Goal: Transaction & Acquisition: Obtain resource

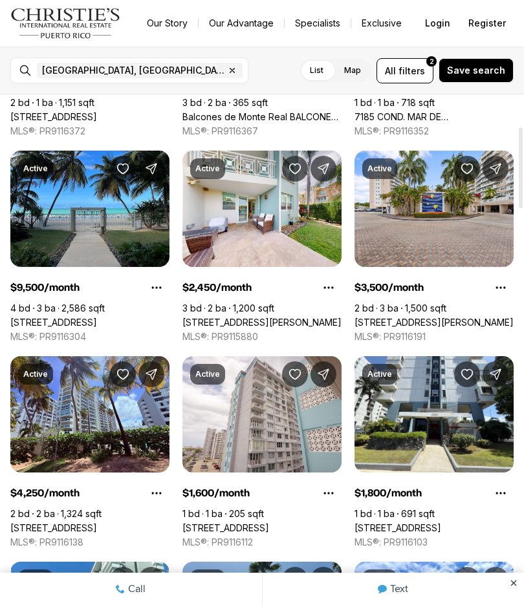
scroll to position [200, 0]
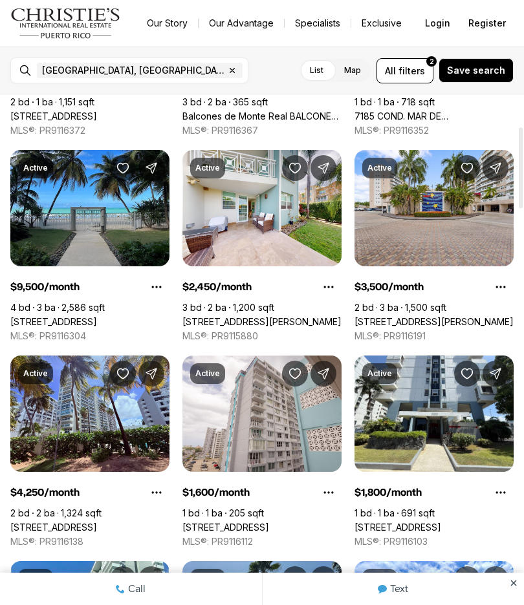
click at [290, 316] on link "[STREET_ADDRESS][PERSON_NAME]" at bounding box center [261, 322] width 159 height 12
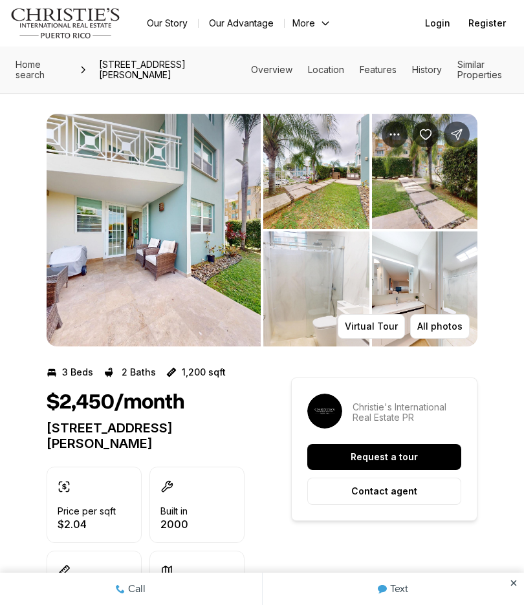
click at [214, 275] on img "View image gallery" at bounding box center [154, 230] width 214 height 233
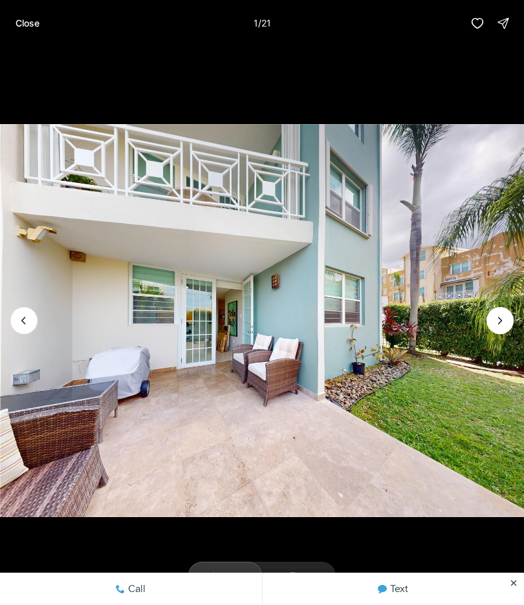
click at [493, 327] on button "Next slide" at bounding box center [499, 320] width 27 height 27
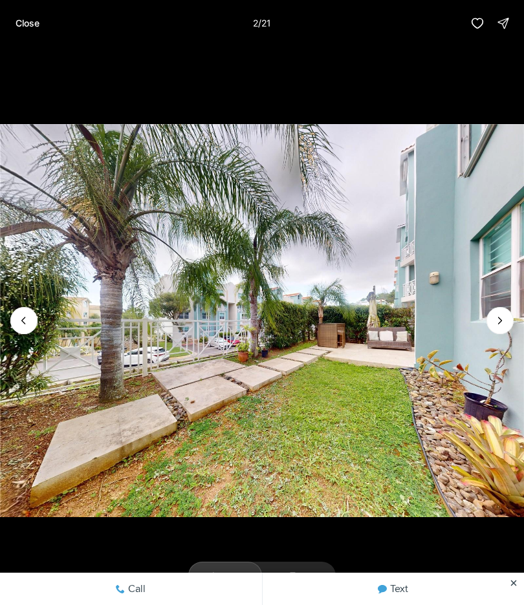
click at [493, 325] on button "Next slide" at bounding box center [499, 320] width 27 height 27
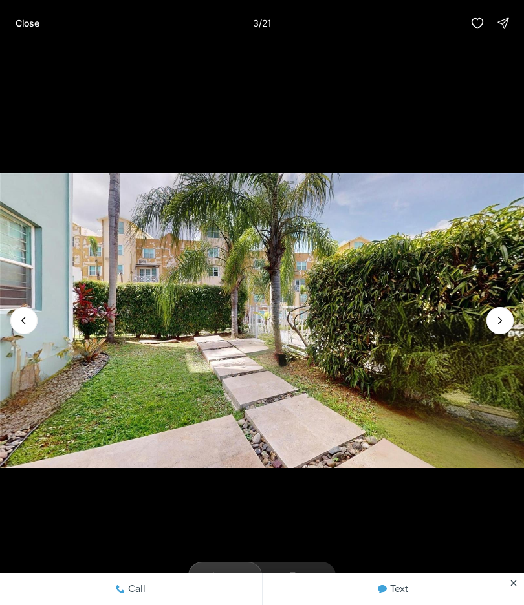
click at [504, 317] on icon "Next slide" at bounding box center [499, 320] width 13 height 13
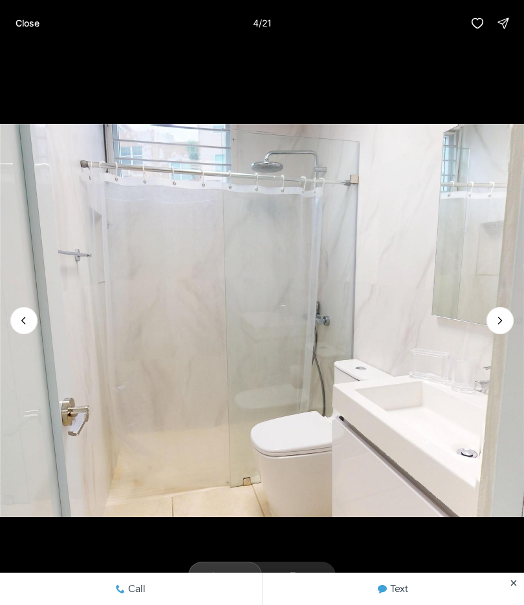
click at [506, 315] on button "Next slide" at bounding box center [499, 320] width 27 height 27
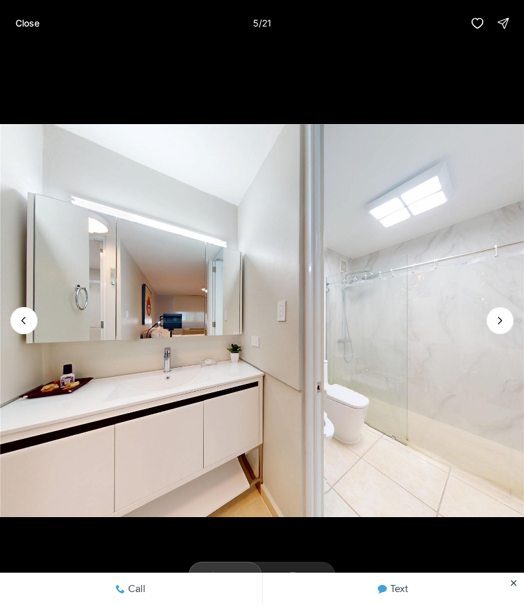
click at [498, 318] on icon "Next slide" at bounding box center [499, 320] width 13 height 13
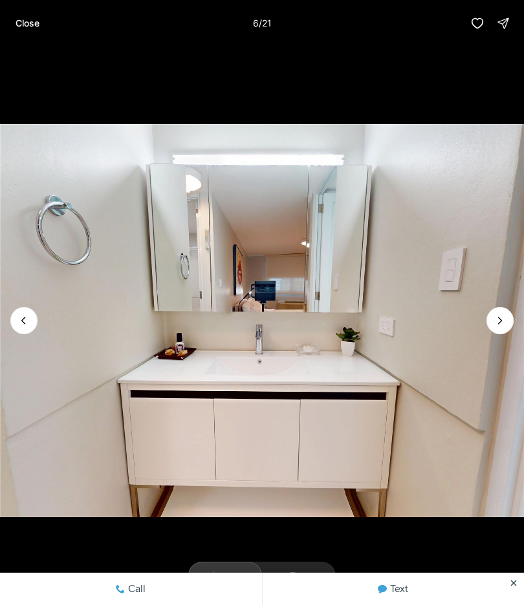
click at [503, 317] on icon "Next slide" at bounding box center [499, 320] width 13 height 13
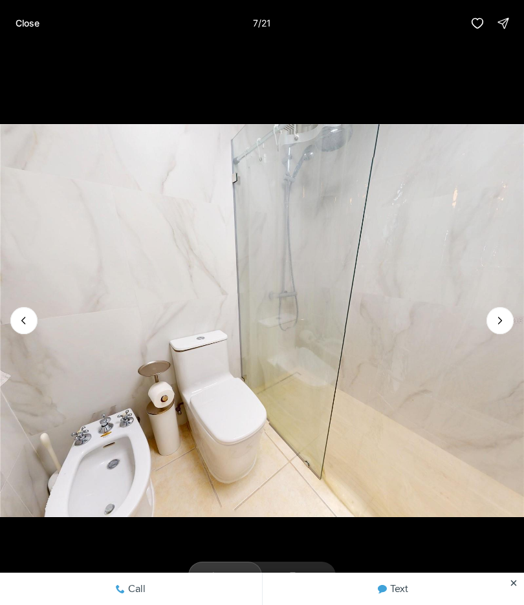
click at [499, 319] on icon "Next slide" at bounding box center [500, 320] width 3 height 6
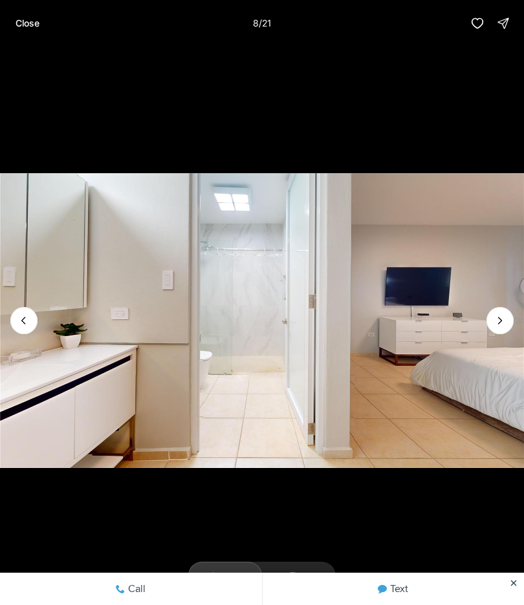
click at [495, 321] on icon "Next slide" at bounding box center [499, 320] width 13 height 13
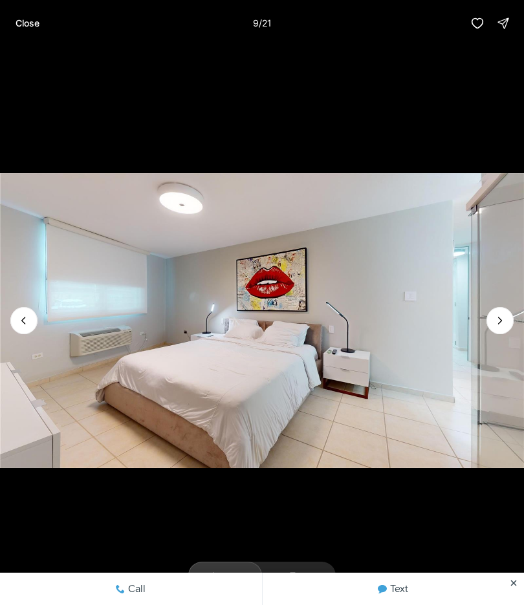
click at [497, 325] on icon "Next slide" at bounding box center [499, 320] width 13 height 13
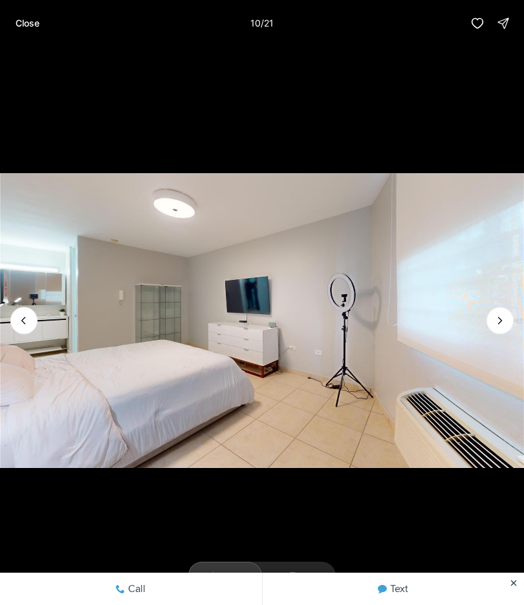
click at [492, 326] on button "Next slide" at bounding box center [499, 320] width 27 height 27
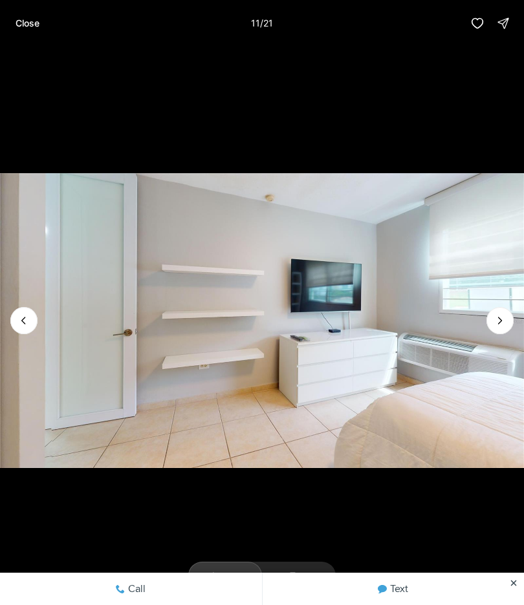
click at [500, 319] on icon "Next slide" at bounding box center [500, 320] width 3 height 6
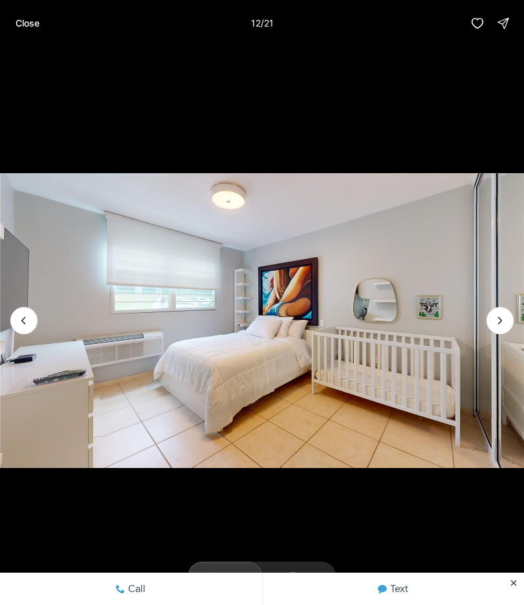
click at [498, 322] on icon "Next slide" at bounding box center [499, 320] width 13 height 13
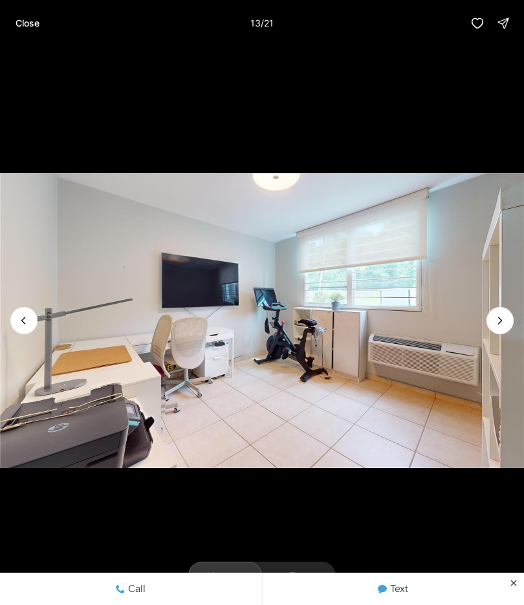
click at [493, 325] on icon "Next slide" at bounding box center [499, 320] width 13 height 13
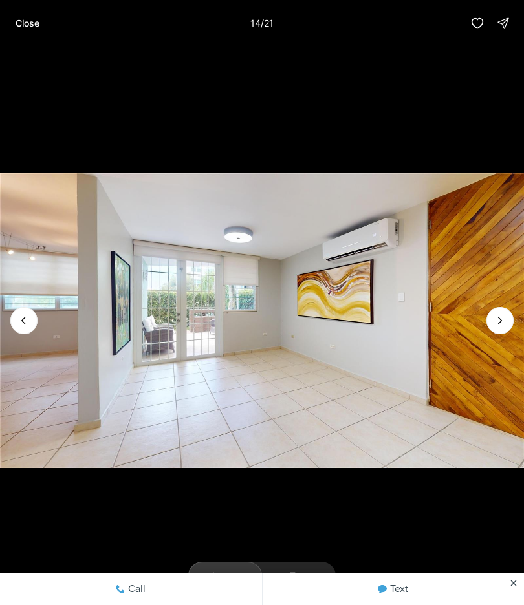
click at [491, 329] on button "Next slide" at bounding box center [499, 320] width 27 height 27
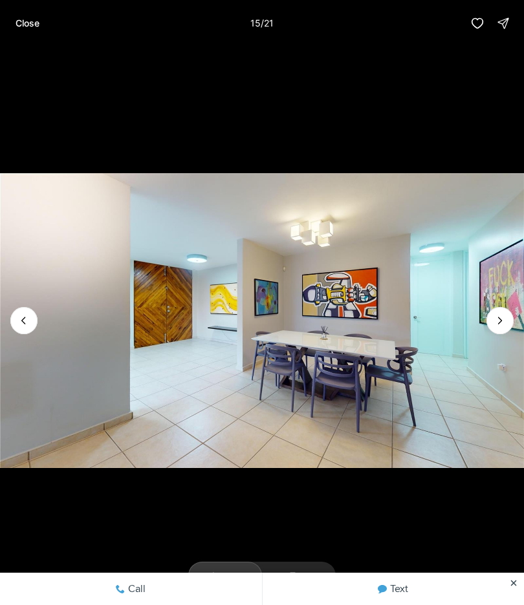
click at [498, 319] on icon "Next slide" at bounding box center [499, 320] width 13 height 13
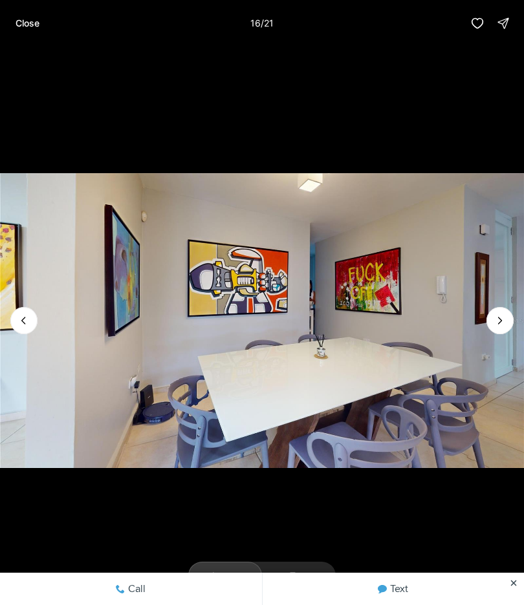
click at [494, 322] on icon "Next slide" at bounding box center [499, 320] width 13 height 13
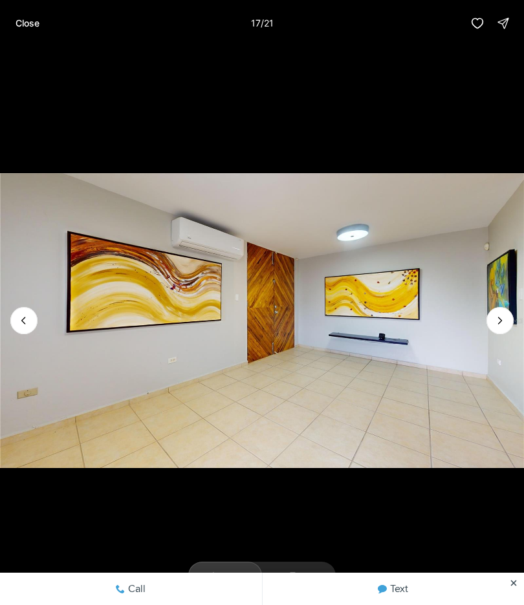
click at [494, 323] on icon "Next slide" at bounding box center [499, 320] width 13 height 13
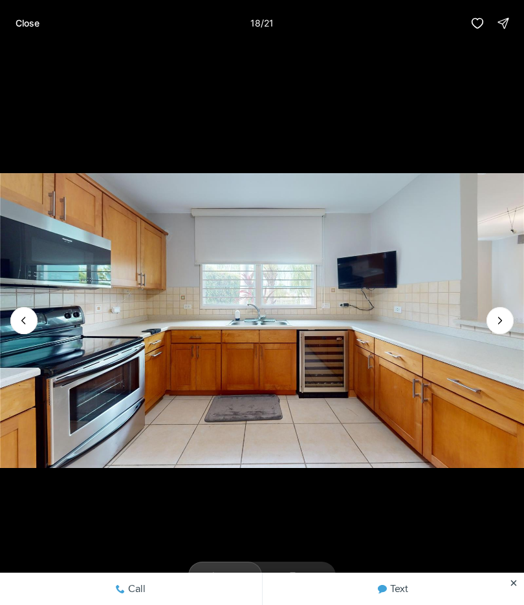
click at [494, 323] on icon "Next slide" at bounding box center [499, 320] width 13 height 13
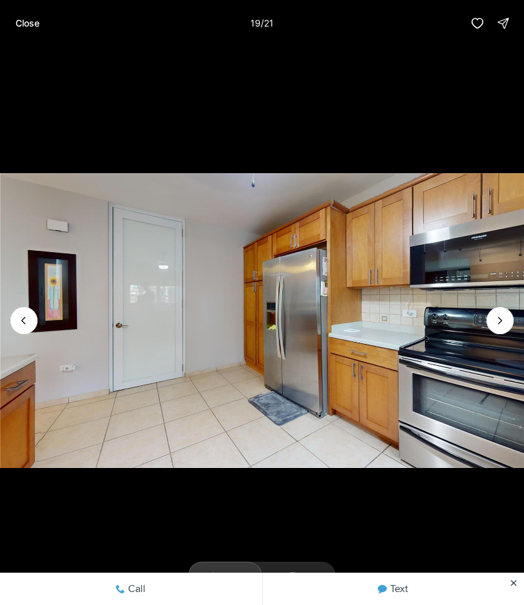
click at [494, 321] on icon "Next slide" at bounding box center [499, 320] width 13 height 13
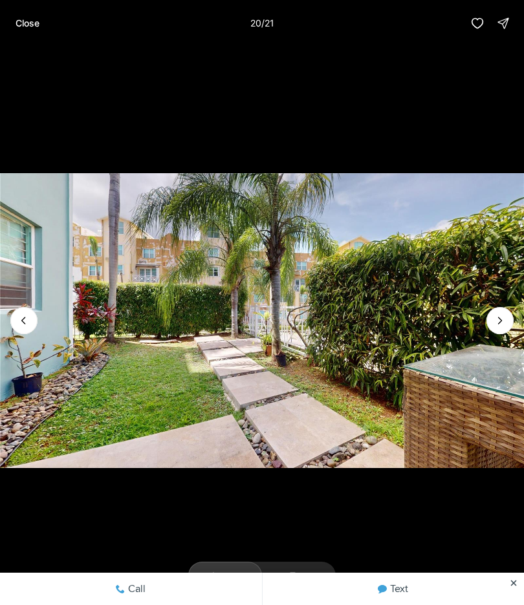
click at [491, 314] on button "Next slide" at bounding box center [499, 320] width 27 height 27
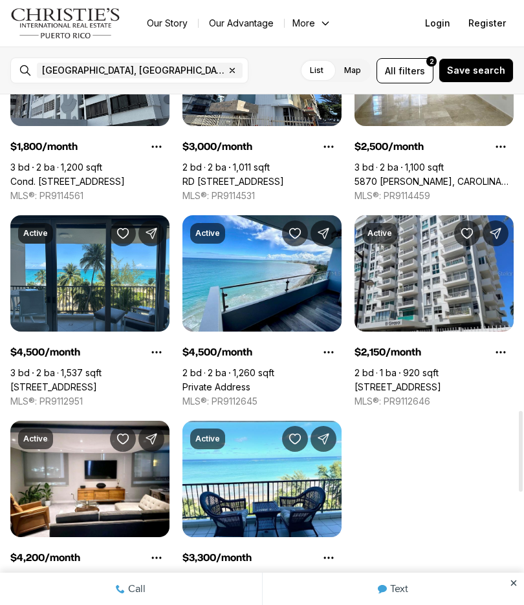
scroll to position [1989, 0]
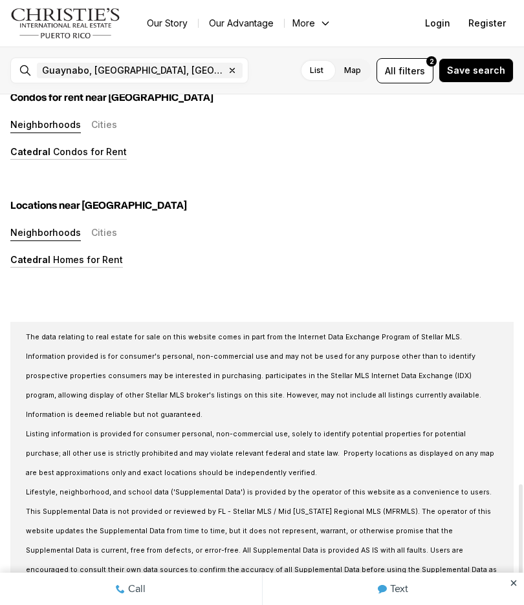
scroll to position [1663, 0]
